Goal: Use online tool/utility: Utilize a website feature to perform a specific function

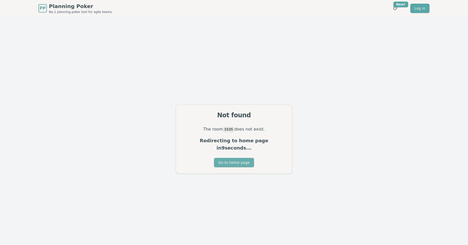
click at [240, 162] on button "Go to home page" at bounding box center [234, 162] width 40 height 9
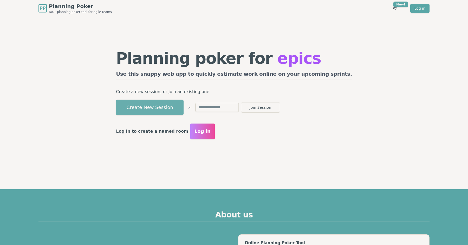
click at [171, 105] on button "Create New Session" at bounding box center [150, 108] width 68 height 16
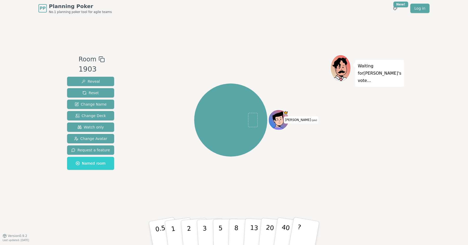
click at [98, 60] on icon at bounding box center [101, 59] width 6 height 6
click at [270, 230] on p "20" at bounding box center [269, 232] width 11 height 29
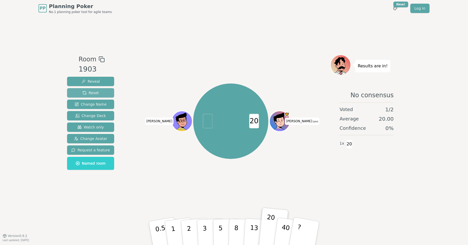
click at [95, 91] on span "Reset" at bounding box center [90, 92] width 16 height 5
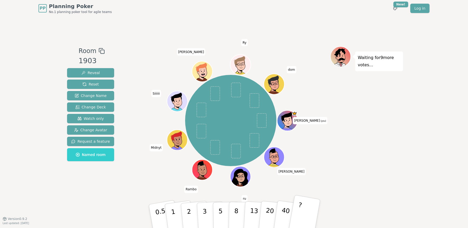
click at [306, 208] on button "?" at bounding box center [304, 216] width 32 height 43
click at [92, 81] on button "Reset" at bounding box center [90, 84] width 47 height 9
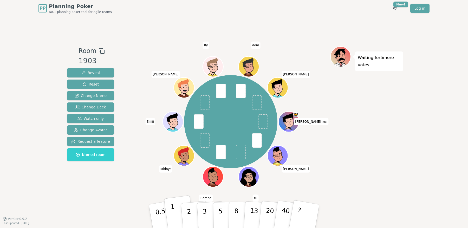
click at [177, 218] on button "1" at bounding box center [179, 216] width 31 height 42
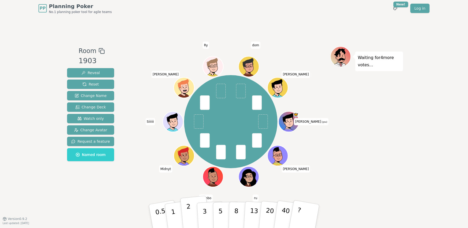
click at [187, 213] on p "2" at bounding box center [189, 217] width 7 height 28
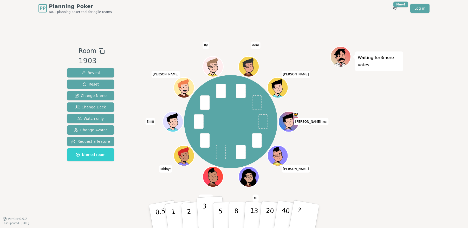
click at [202, 212] on p "3" at bounding box center [205, 216] width 6 height 28
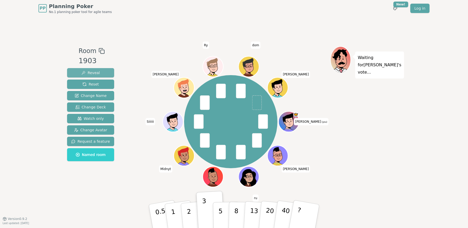
click at [87, 71] on span "Reveal" at bounding box center [90, 72] width 18 height 5
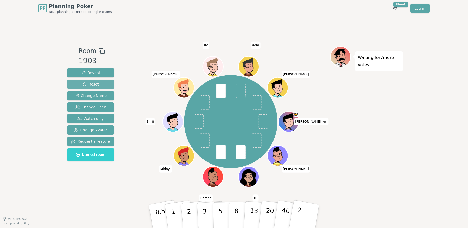
click at [95, 83] on span "Reset" at bounding box center [90, 84] width 16 height 5
click at [177, 214] on button "1" at bounding box center [179, 216] width 31 height 42
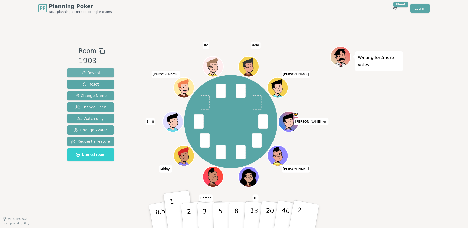
click at [99, 73] on button "Reveal" at bounding box center [90, 72] width 47 height 9
